Goal: Task Accomplishment & Management: Manage account settings

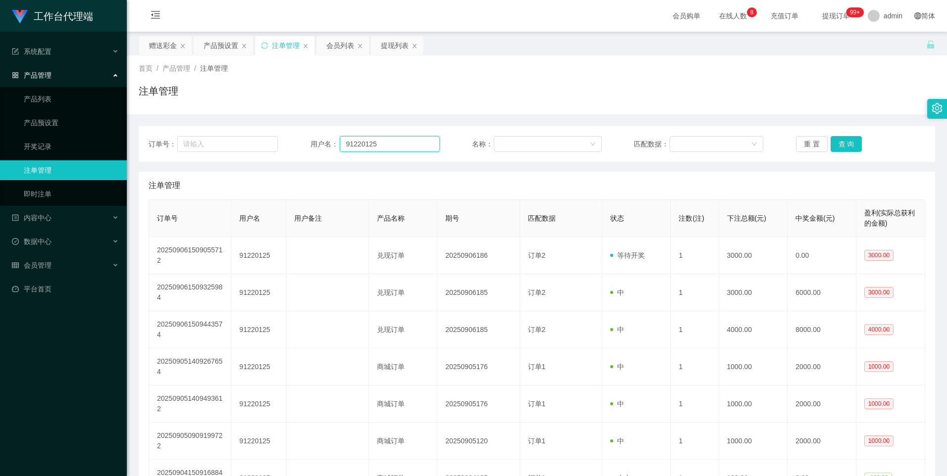
click at [381, 147] on input "91220125" at bounding box center [390, 144] width 100 height 16
click at [382, 147] on input "91220125" at bounding box center [390, 144] width 100 height 16
paste input "Lubu071"
type input "Lubu0715"
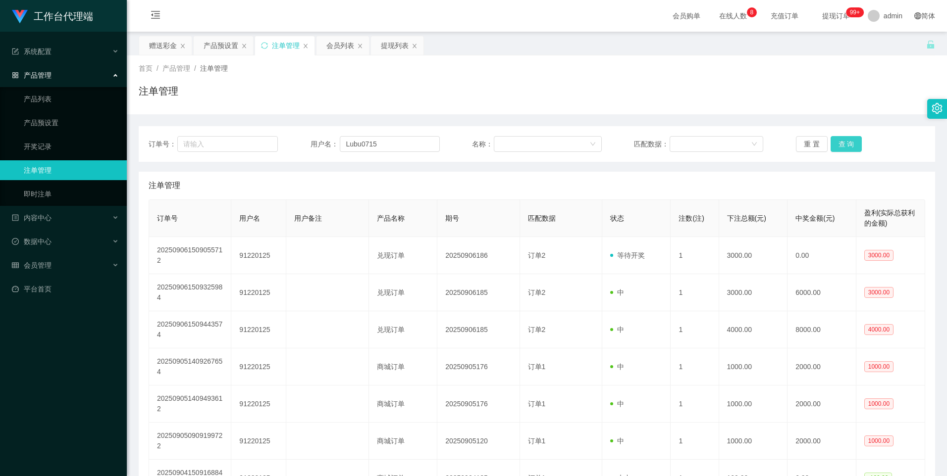
click at [850, 144] on button "查 询" at bounding box center [846, 144] width 32 height 16
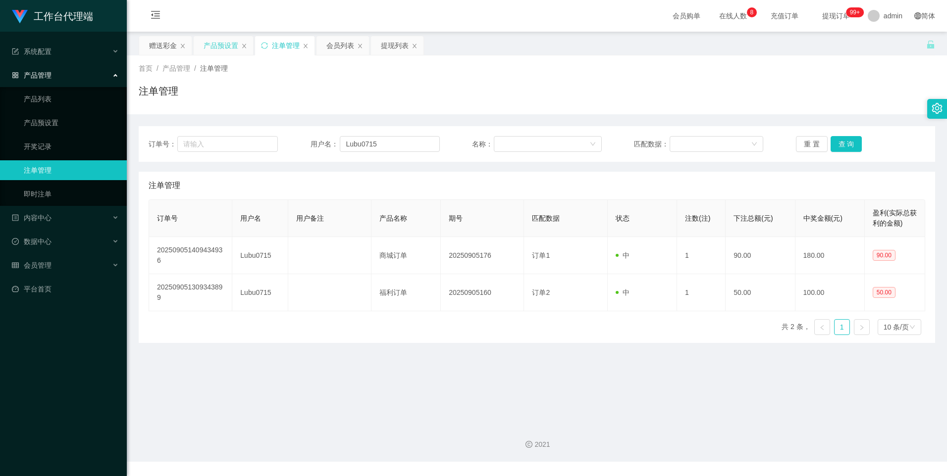
click at [214, 43] on div "产品预设置" at bounding box center [220, 45] width 35 height 19
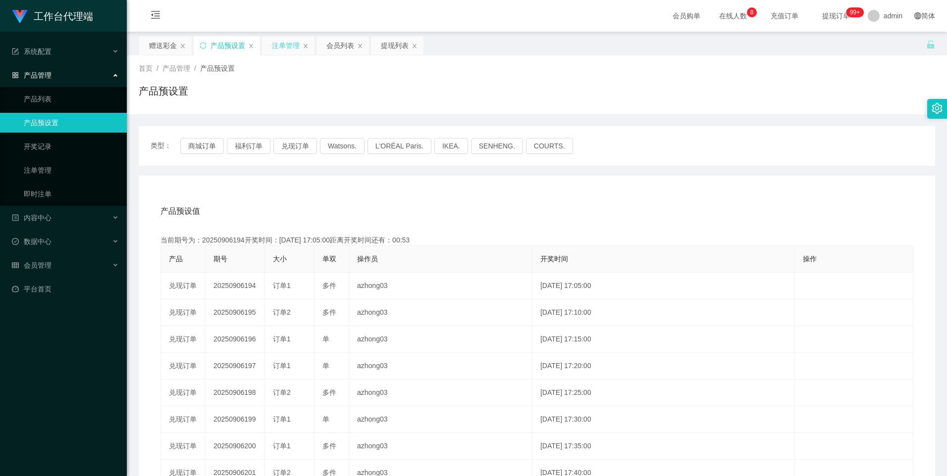
click at [281, 44] on div "注单管理" at bounding box center [286, 45] width 28 height 19
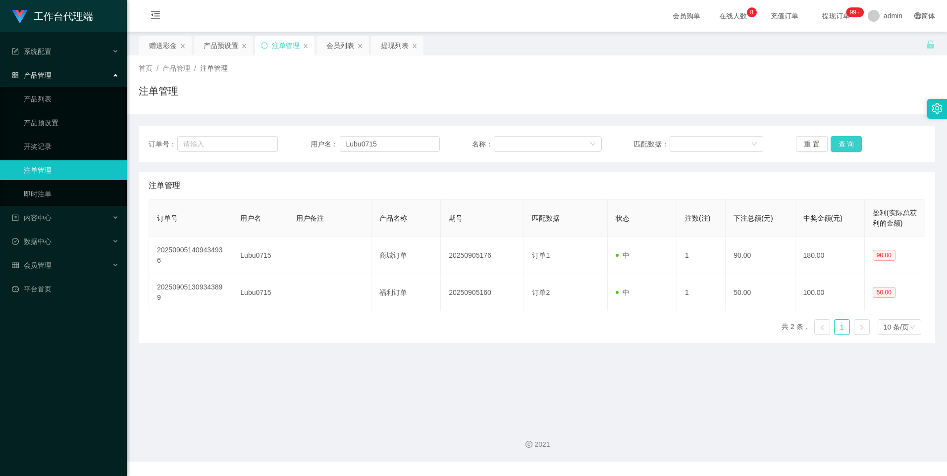
click at [837, 147] on button "查 询" at bounding box center [846, 144] width 32 height 16
click at [162, 43] on div "赠送彩金" at bounding box center [163, 45] width 28 height 19
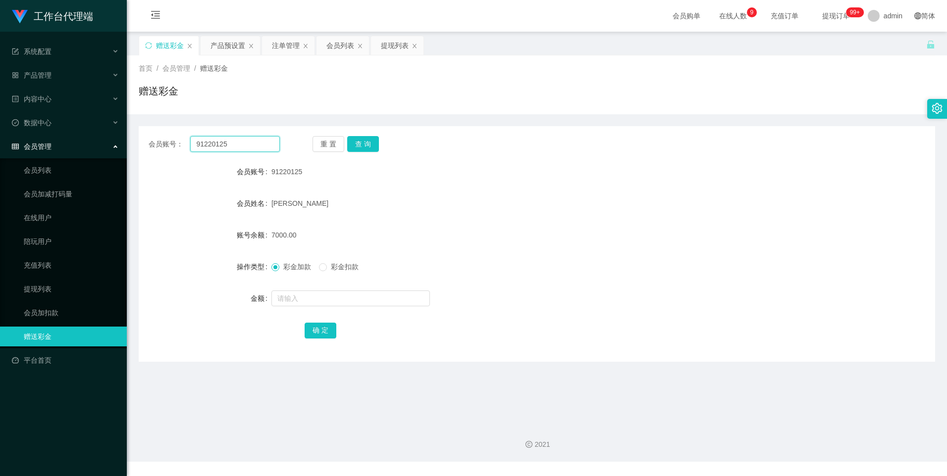
click at [239, 144] on input "91220125" at bounding box center [234, 144] width 89 height 16
paste input "Lubu071"
type input "Lubu0715"
click at [370, 150] on button "查 询" at bounding box center [363, 144] width 32 height 16
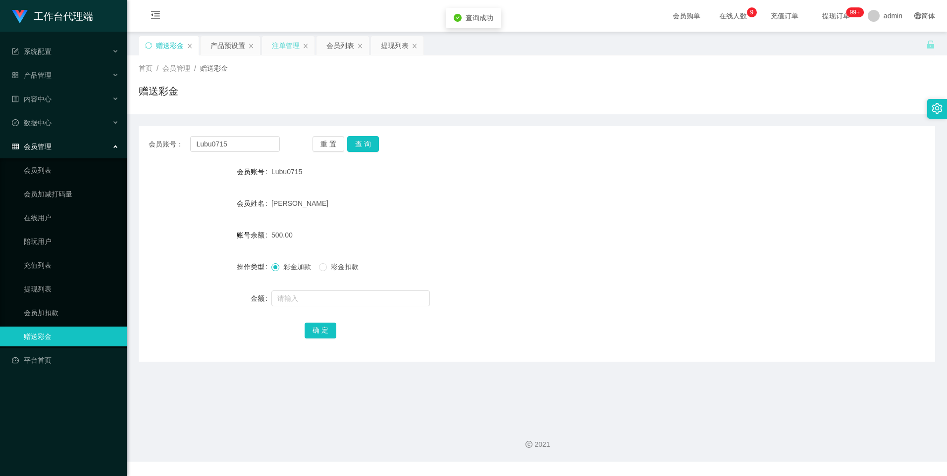
click at [280, 46] on div "注单管理" at bounding box center [286, 45] width 28 height 19
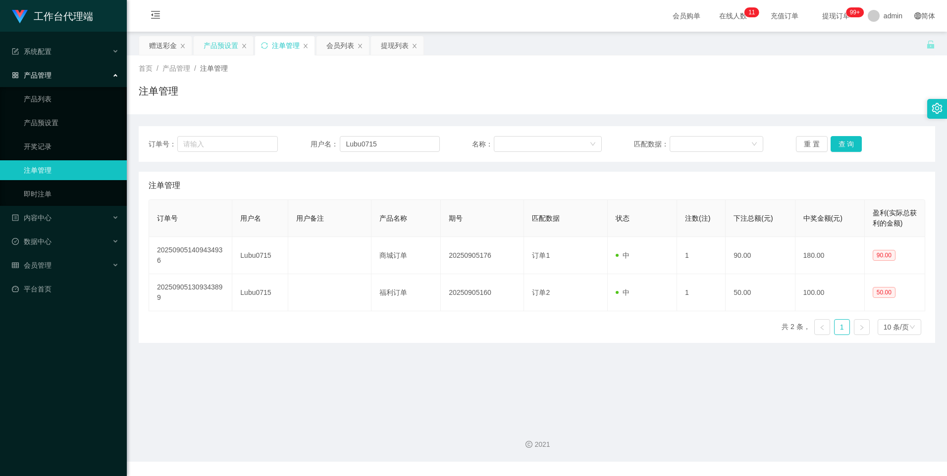
click at [217, 46] on div "产品预设置" at bounding box center [220, 45] width 35 height 19
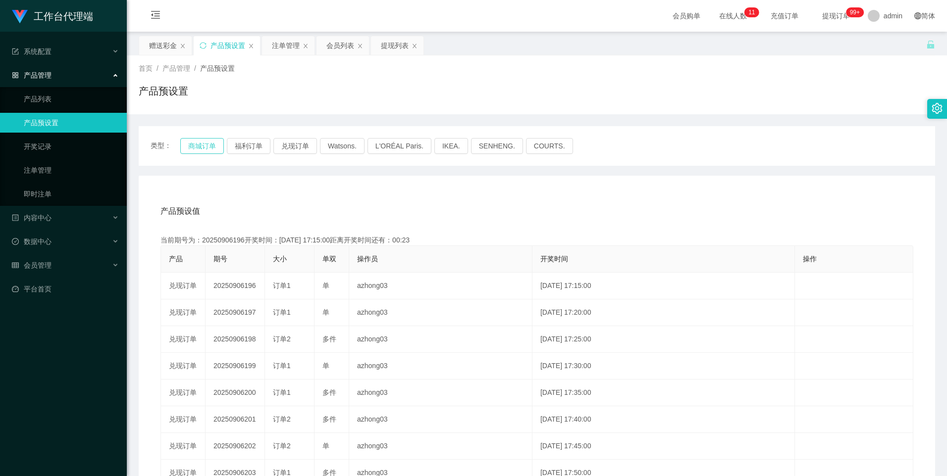
click at [195, 145] on button "商城订单" at bounding box center [202, 146] width 44 height 16
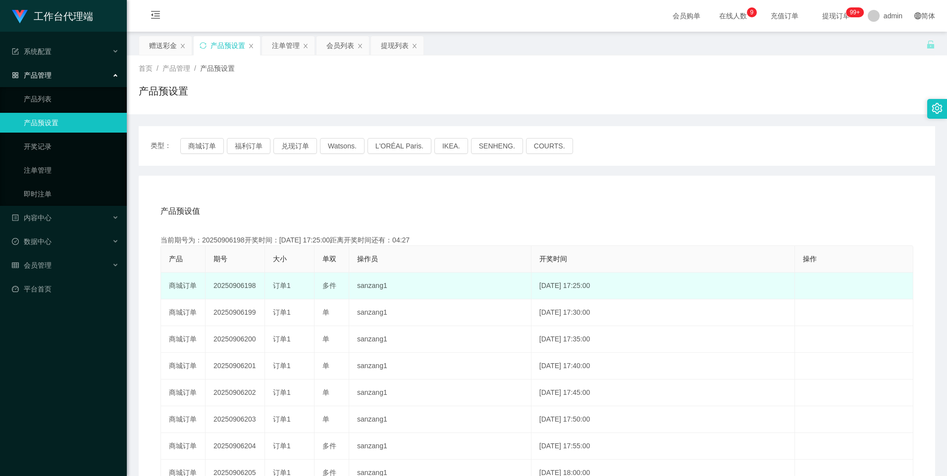
click at [230, 288] on td "20250906198" at bounding box center [234, 286] width 59 height 27
copy td "20250906198"
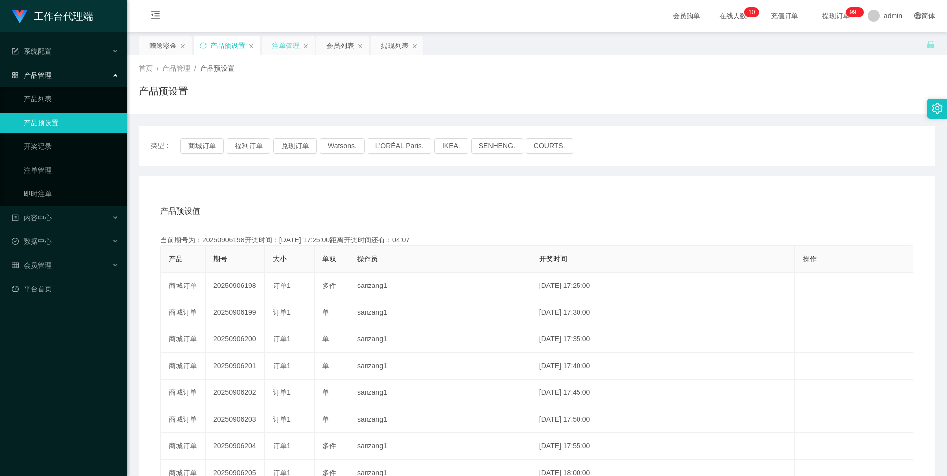
click at [285, 46] on div "注单管理" at bounding box center [286, 45] width 28 height 19
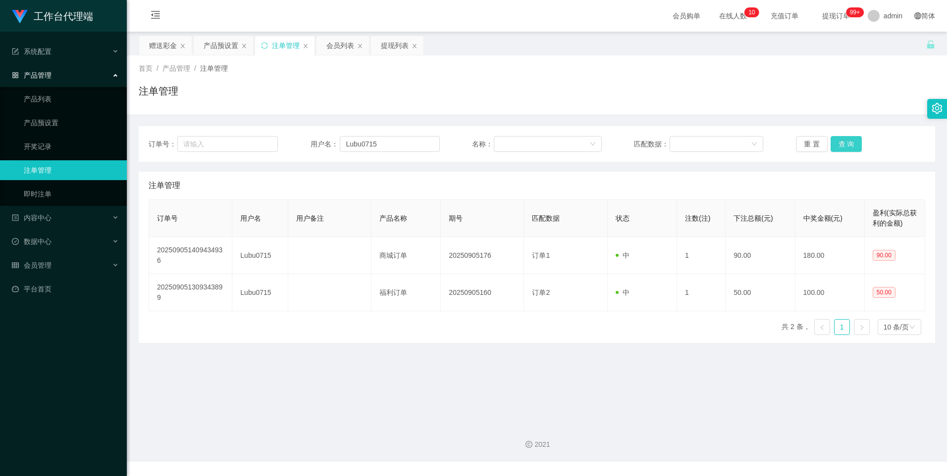
click at [838, 146] on button "查 询" at bounding box center [846, 144] width 32 height 16
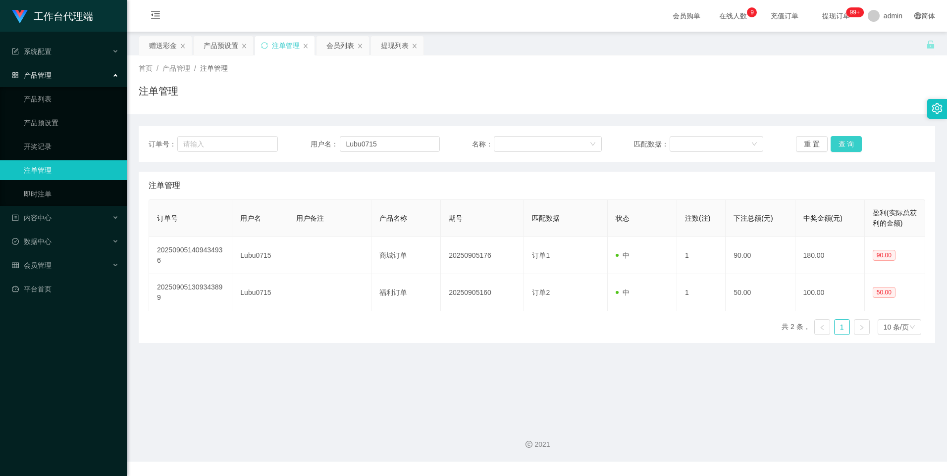
click at [838, 146] on button "查 询" at bounding box center [846, 144] width 32 height 16
click at [839, 146] on button "查 询" at bounding box center [846, 144] width 32 height 16
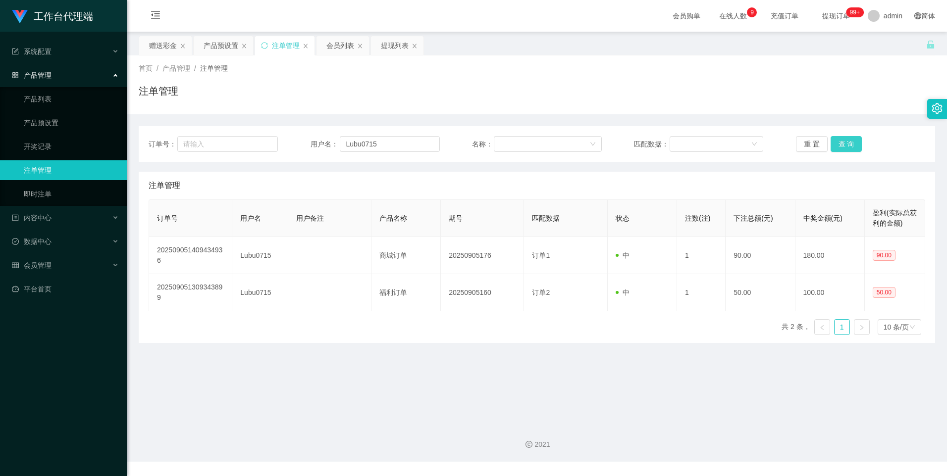
click at [836, 147] on button "查 询" at bounding box center [846, 144] width 32 height 16
click at [837, 147] on button "查 询" at bounding box center [846, 144] width 32 height 16
click at [839, 142] on button "查 询" at bounding box center [846, 144] width 32 height 16
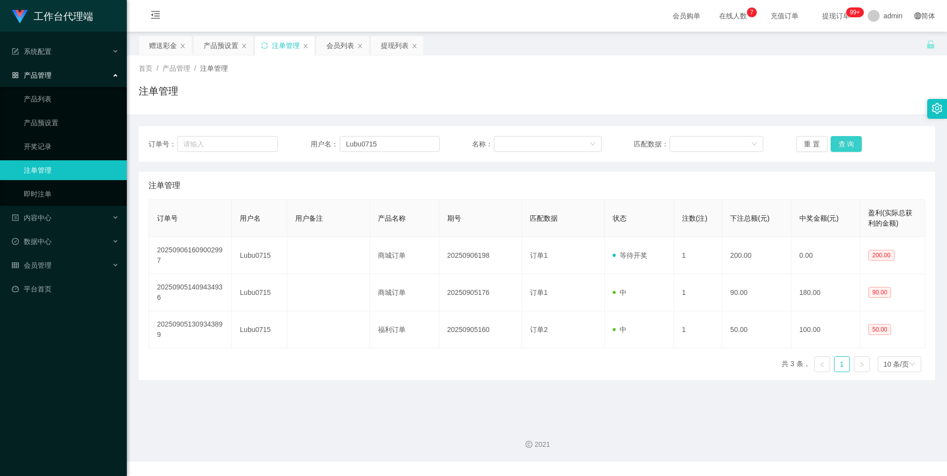
click at [844, 146] on button "查 询" at bounding box center [846, 144] width 32 height 16
click at [846, 144] on button "查 询" at bounding box center [846, 144] width 32 height 16
click at [843, 145] on button "查 询" at bounding box center [846, 144] width 32 height 16
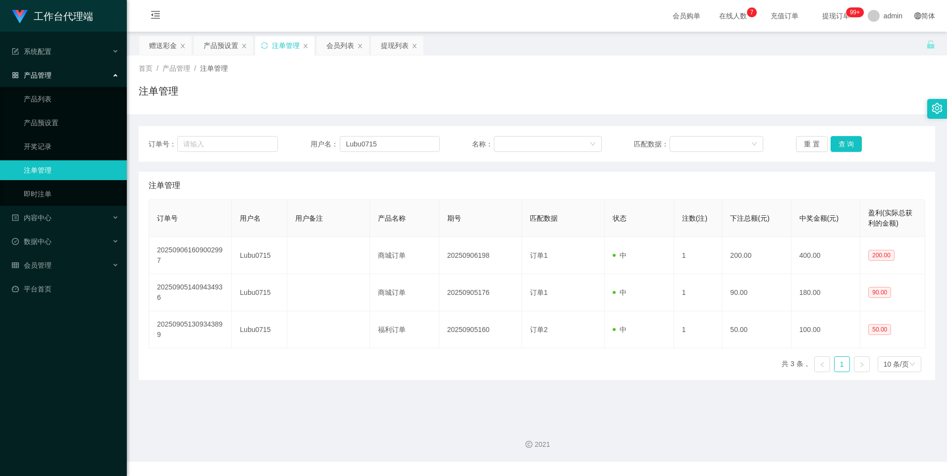
drag, startPoint x: 204, startPoint y: 42, endPoint x: 213, endPoint y: 57, distance: 17.7
click at [204, 42] on div "产品预设置" at bounding box center [220, 45] width 35 height 19
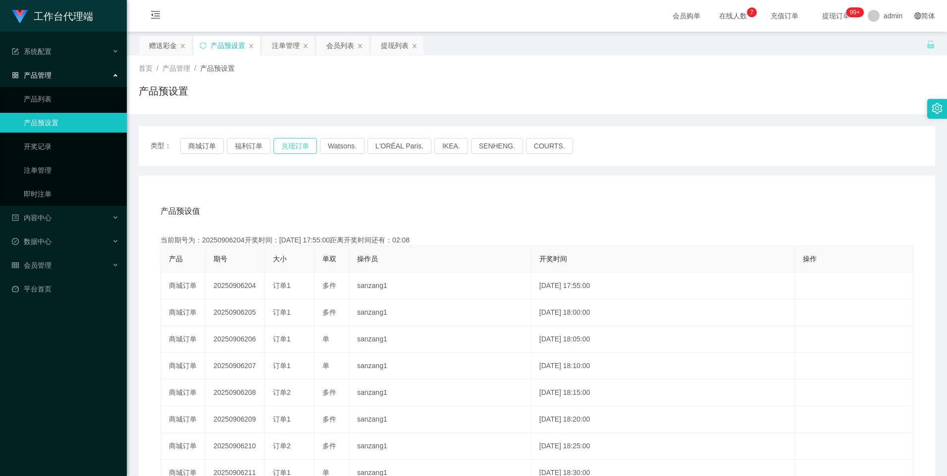
click at [298, 149] on button "兑现订单" at bounding box center [295, 146] width 44 height 16
